Goal: Task Accomplishment & Management: Manage account settings

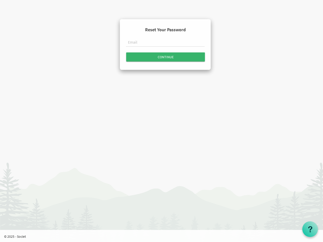
click at [165, 43] on input "text" at bounding box center [165, 42] width 79 height 9
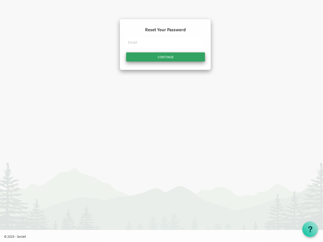
click at [165, 57] on input "Continue" at bounding box center [165, 56] width 79 height 9
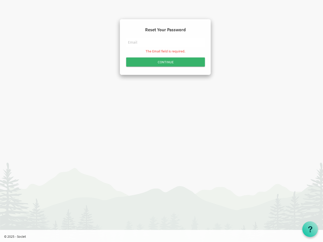
click at [310, 229] on use at bounding box center [310, 229] width 4 height 6
